Goal: Information Seeking & Learning: Learn about a topic

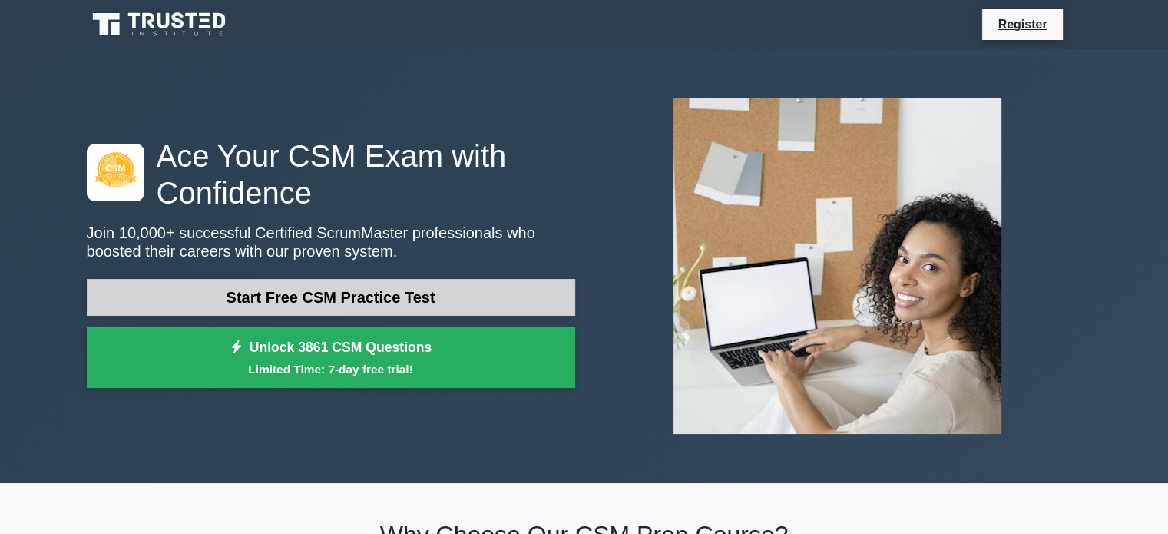
click at [289, 293] on link "Start Free CSM Practice Test" at bounding box center [331, 297] width 488 height 37
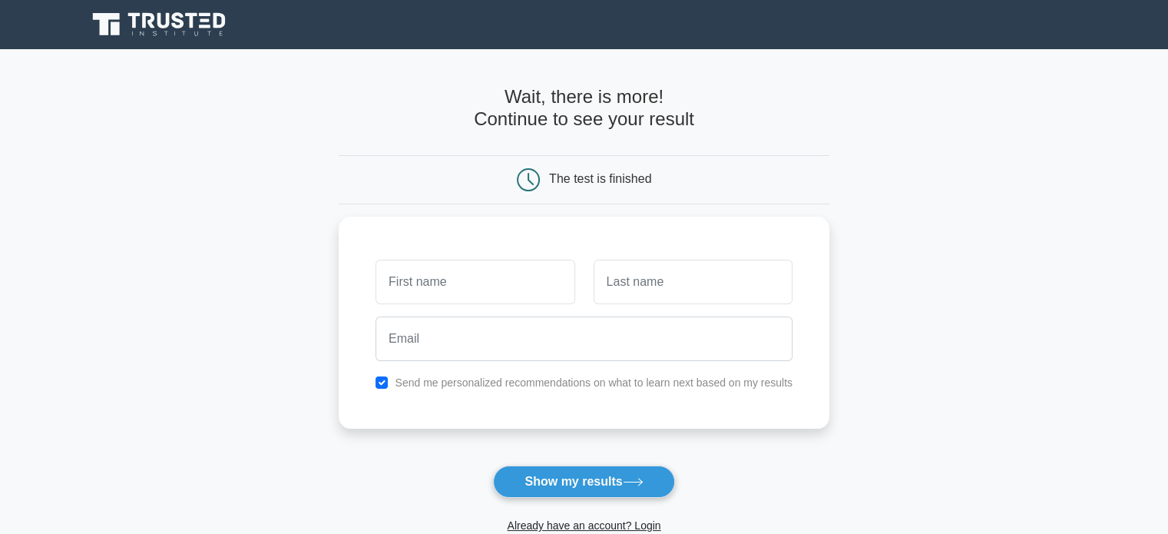
click at [960, 174] on main "Wait, there is more! Continue to see your result The test is finished and the" at bounding box center [584, 325] width 1168 height 553
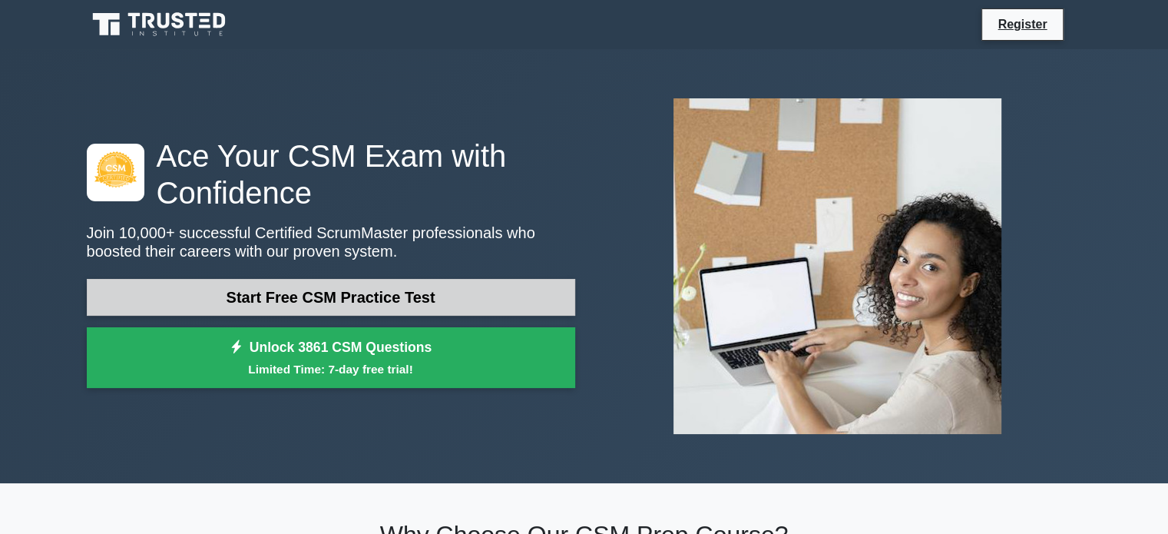
drag, startPoint x: 0, startPoint y: 0, endPoint x: 340, endPoint y: 295, distance: 450.1
click at [340, 295] on link "Start Free CSM Practice Test" at bounding box center [331, 297] width 488 height 37
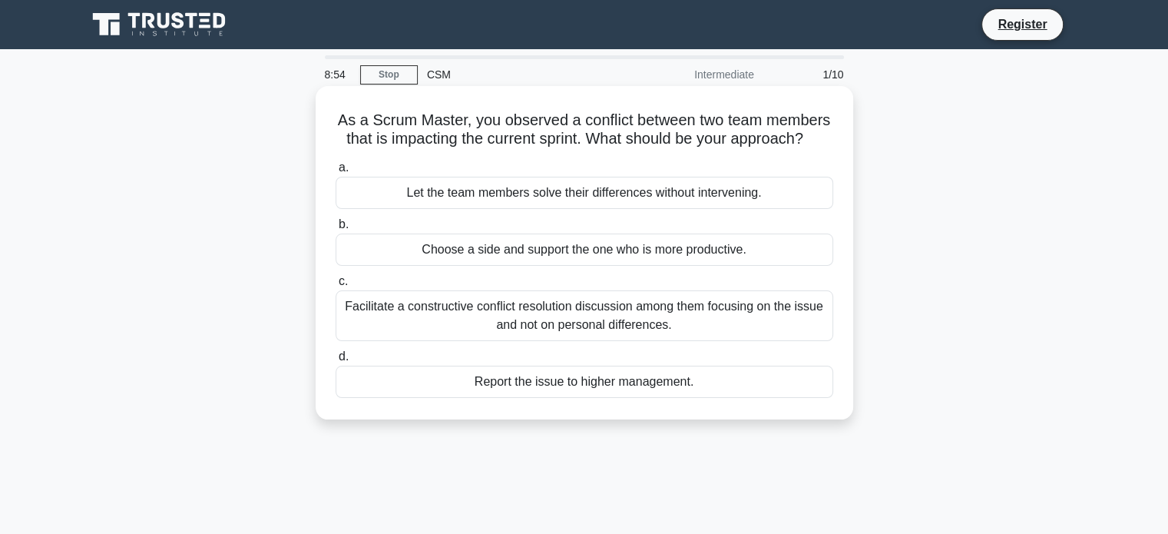
click at [574, 266] on div "Choose a side and support the one who is more productive." at bounding box center [583, 249] width 497 height 32
click at [335, 230] on input "b. Choose a side and support the one who is more productive." at bounding box center [335, 225] width 0 height 10
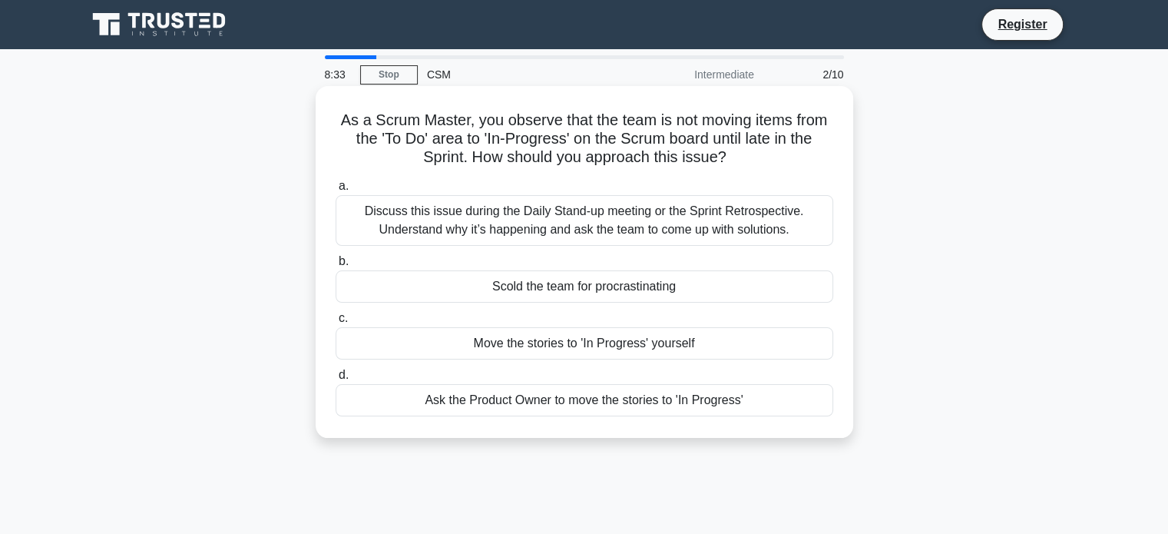
click at [575, 402] on div "Ask the Product Owner to move the stories to 'In Progress'" at bounding box center [583, 400] width 497 height 32
click at [335, 380] on input "d. Ask the Product Owner to move the stories to 'In Progress'" at bounding box center [335, 375] width 0 height 10
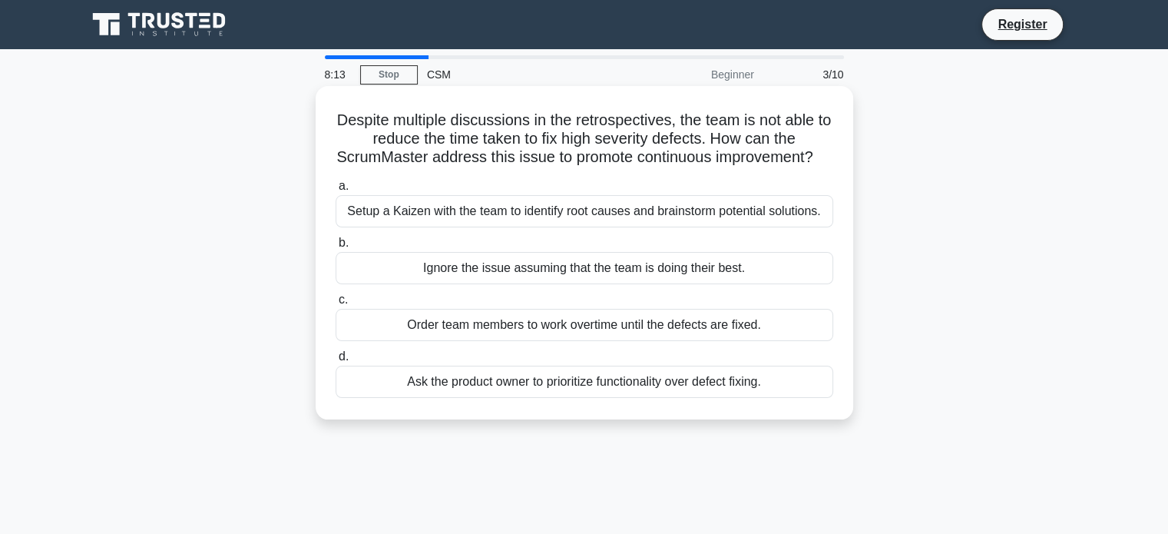
click at [587, 398] on div "Ask the product owner to prioritize functionality over defect fixing." at bounding box center [583, 381] width 497 height 32
click at [335, 362] on input "d. Ask the product owner to prioritize functionality over defect fixing." at bounding box center [335, 357] width 0 height 10
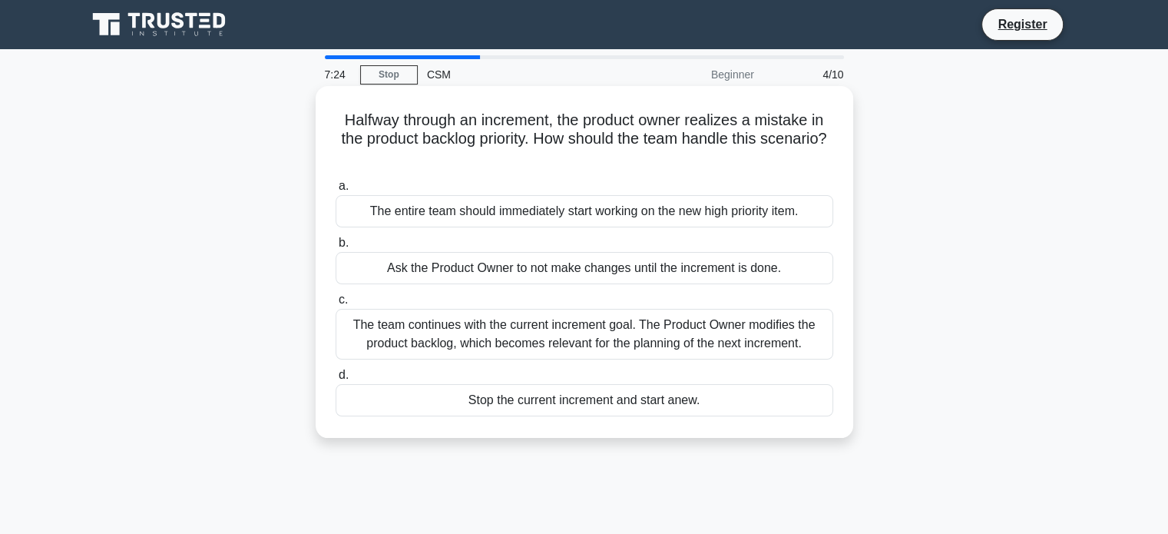
click at [544, 328] on div "The team continues with the current increment goal. The Product Owner modifies …" at bounding box center [583, 334] width 497 height 51
click at [335, 305] on input "c. The team continues with the current increment goal. The Product Owner modifi…" at bounding box center [335, 300] width 0 height 10
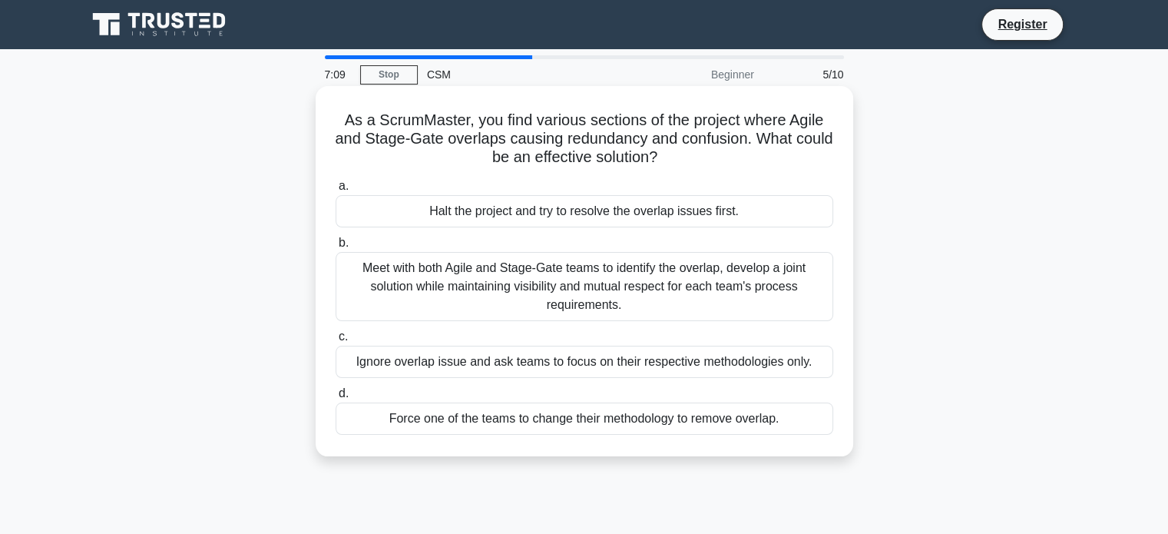
click at [529, 417] on div "Force one of the teams to change their methodology to remove overlap." at bounding box center [583, 418] width 497 height 32
click at [335, 398] on input "d. Force one of the teams to change their methodology to remove overlap." at bounding box center [335, 393] width 0 height 10
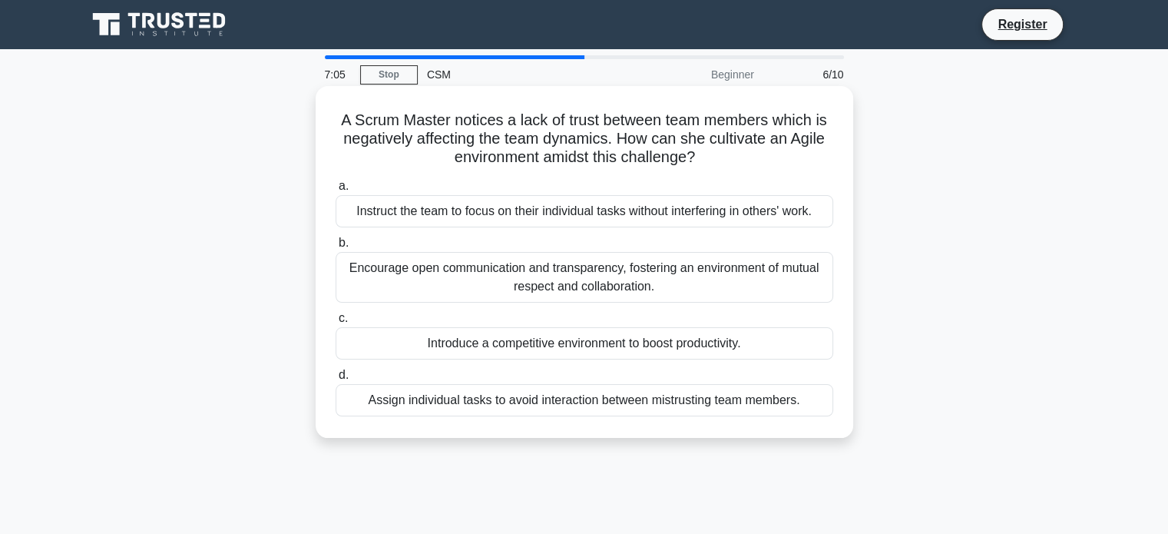
click at [444, 212] on div "Instruct the team to focus on their individual tasks without interfering in oth…" at bounding box center [583, 211] width 497 height 32
click at [335, 191] on input "a. Instruct the team to focus on their individual tasks without interfering in …" at bounding box center [335, 186] width 0 height 10
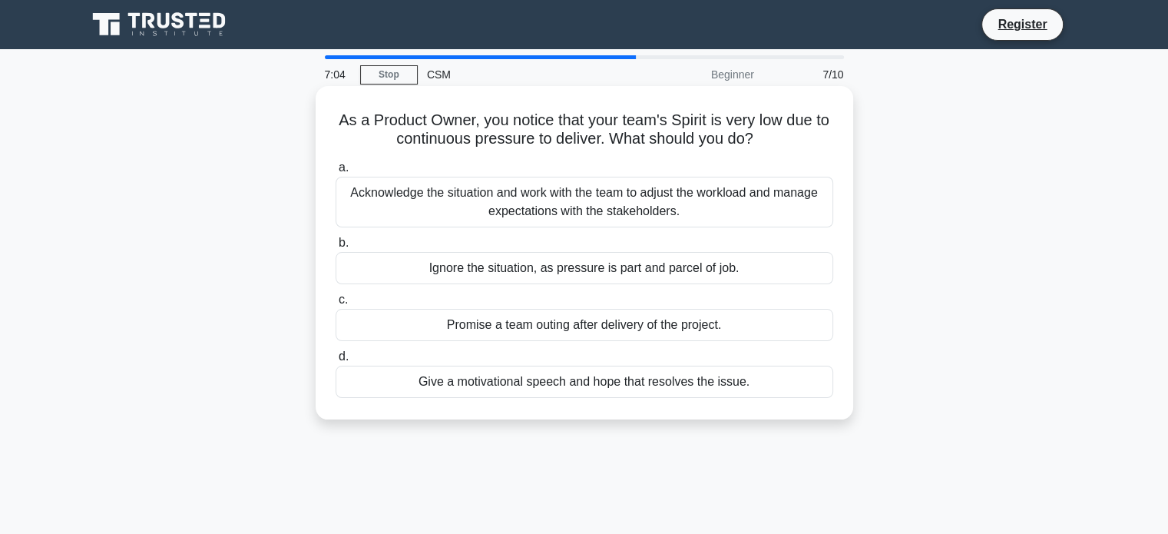
click at [497, 273] on div "Ignore the situation, as pressure is part and parcel of job." at bounding box center [583, 268] width 497 height 32
click at [335, 248] on input "b. Ignore the situation, as pressure is part and parcel of job." at bounding box center [335, 243] width 0 height 10
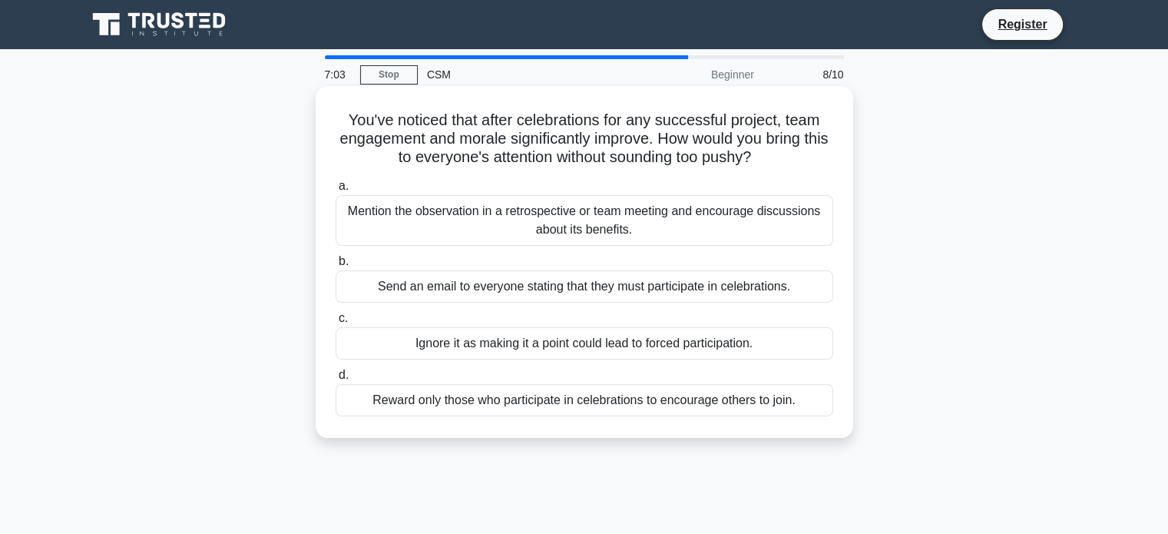
click at [478, 214] on div "Mention the observation in a retrospective or team meeting and encourage discus…" at bounding box center [583, 220] width 497 height 51
click at [411, 210] on div "Mention the observation in a retrospective or team meeting and encourage discus…" at bounding box center [583, 220] width 497 height 51
click at [335, 191] on input "a. Mention the observation in a retrospective or team meeting and encourage dis…" at bounding box center [335, 186] width 0 height 10
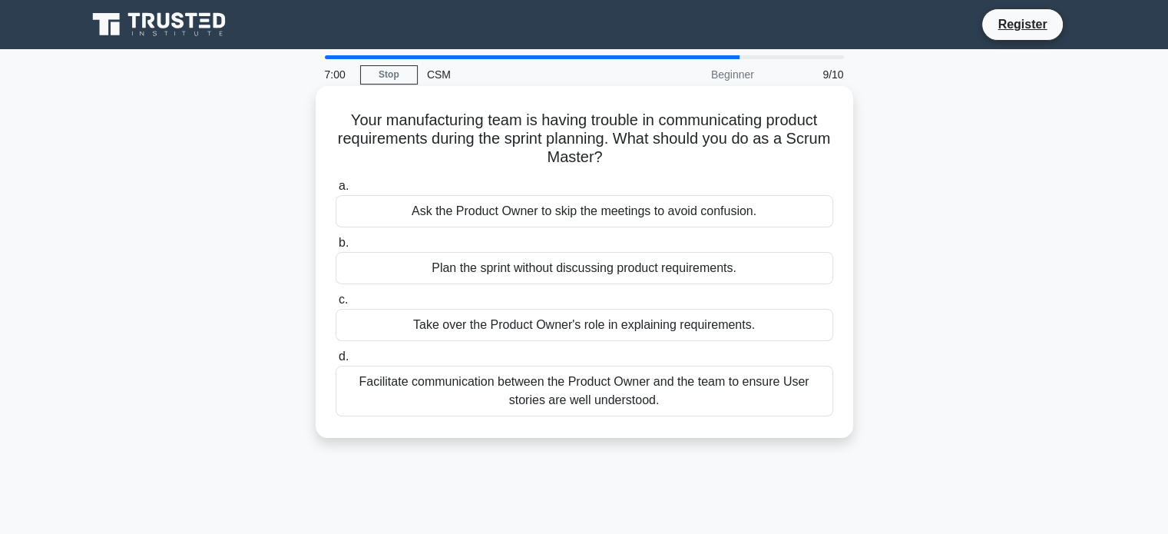
click at [470, 326] on div "Take over the Product Owner's role in explaining requirements." at bounding box center [583, 325] width 497 height 32
click at [335, 305] on input "c. Take over the Product Owner's role in explaining requirements." at bounding box center [335, 300] width 0 height 10
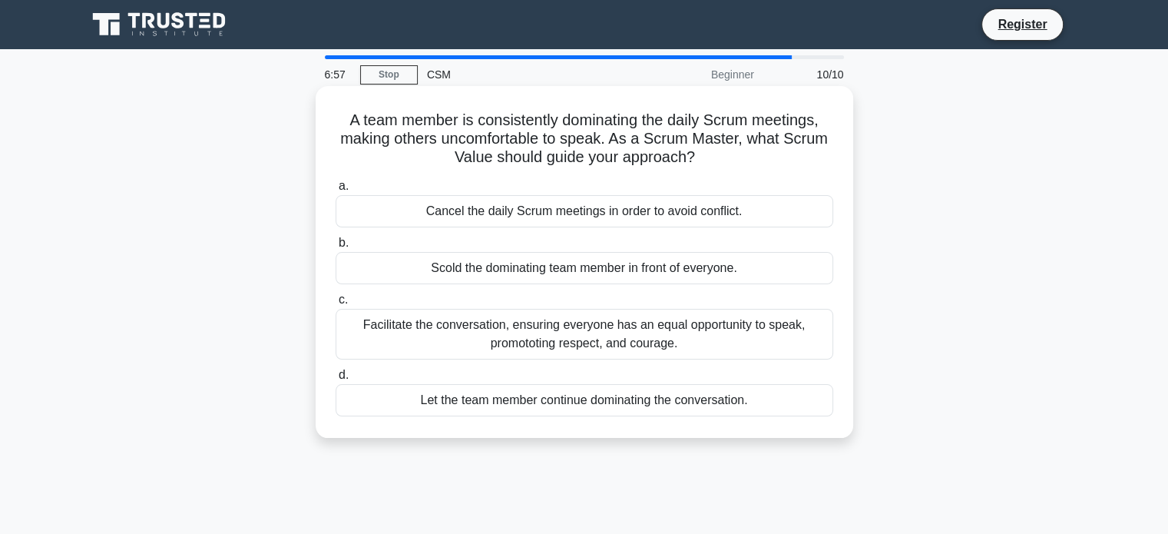
click at [494, 273] on div "Scold the dominating team member in front of everyone." at bounding box center [583, 268] width 497 height 32
click at [335, 248] on input "b. Scold the dominating team member in front of everyone." at bounding box center [335, 243] width 0 height 10
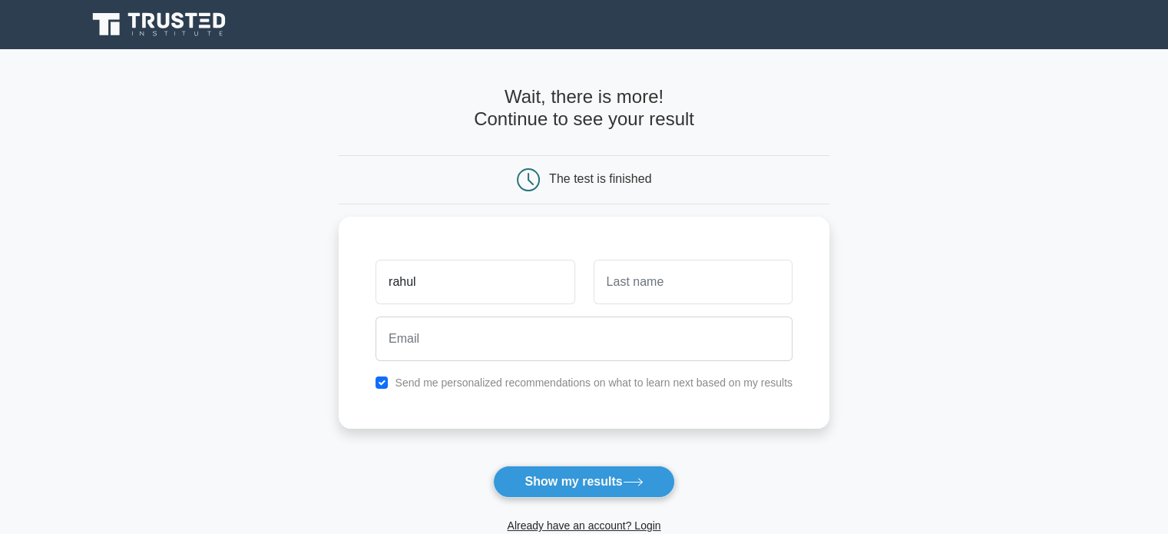
type input "rahul"
type input "CHOUDHARY"
drag, startPoint x: 221, startPoint y: 327, endPoint x: 322, endPoint y: 349, distance: 103.8
click at [231, 331] on main "Wait, there is more! Continue to see your result The test is finished rahul" at bounding box center [584, 325] width 1168 height 553
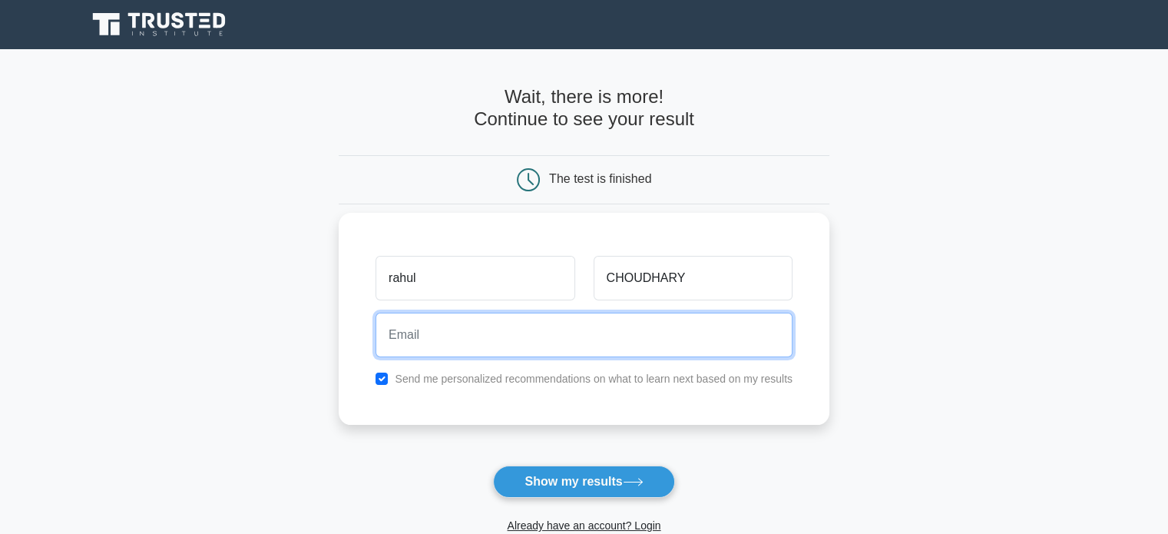
click at [461, 344] on input "email" at bounding box center [583, 334] width 417 height 45
type input "rahulchoudhary8839@gmail.com"
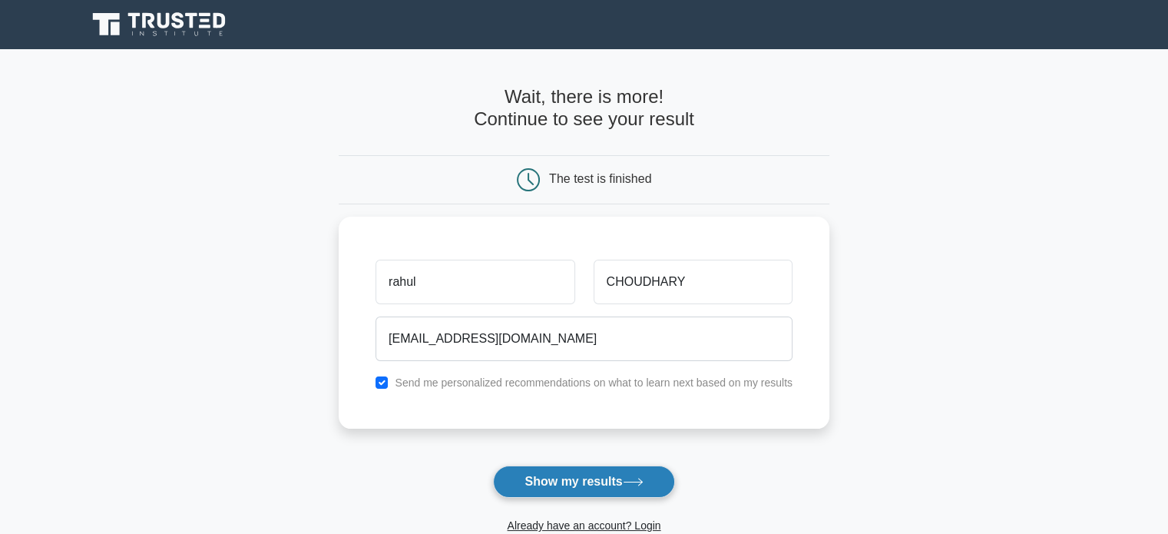
click at [587, 484] on button "Show my results" at bounding box center [583, 481] width 181 height 32
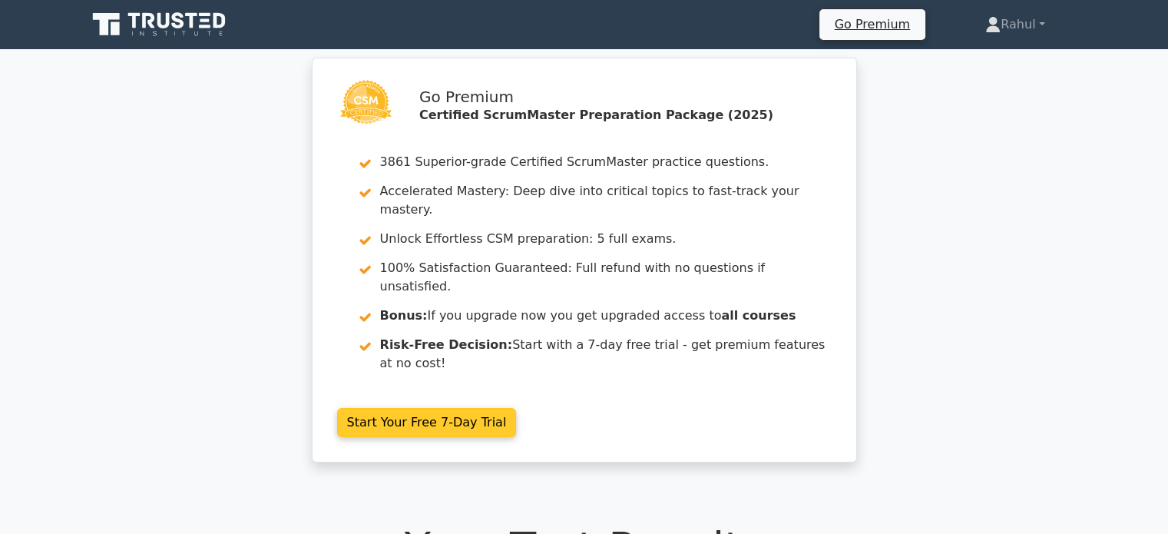
click at [393, 408] on link "Start Your Free 7-Day Trial" at bounding box center [427, 422] width 180 height 29
